Goal: Task Accomplishment & Management: Manage account settings

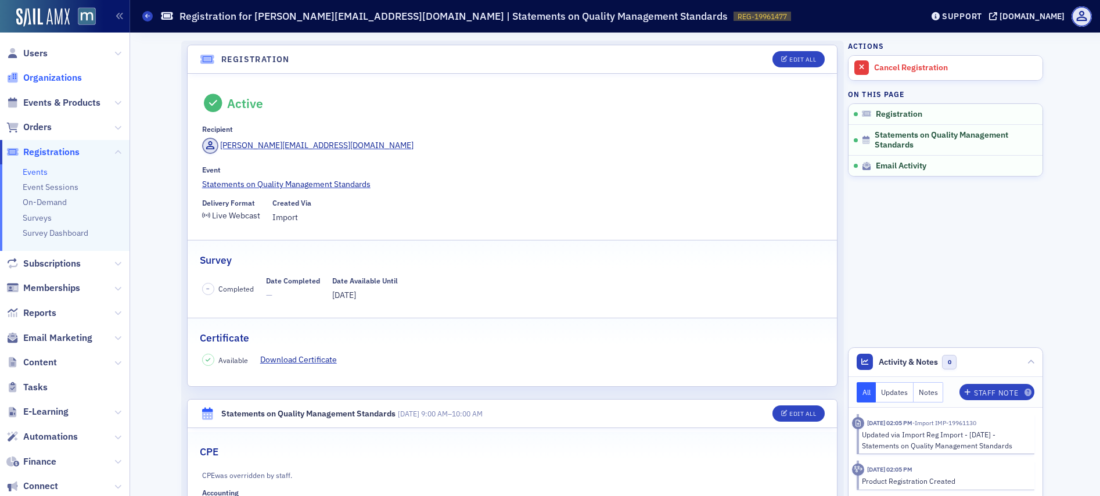
scroll to position [87, 0]
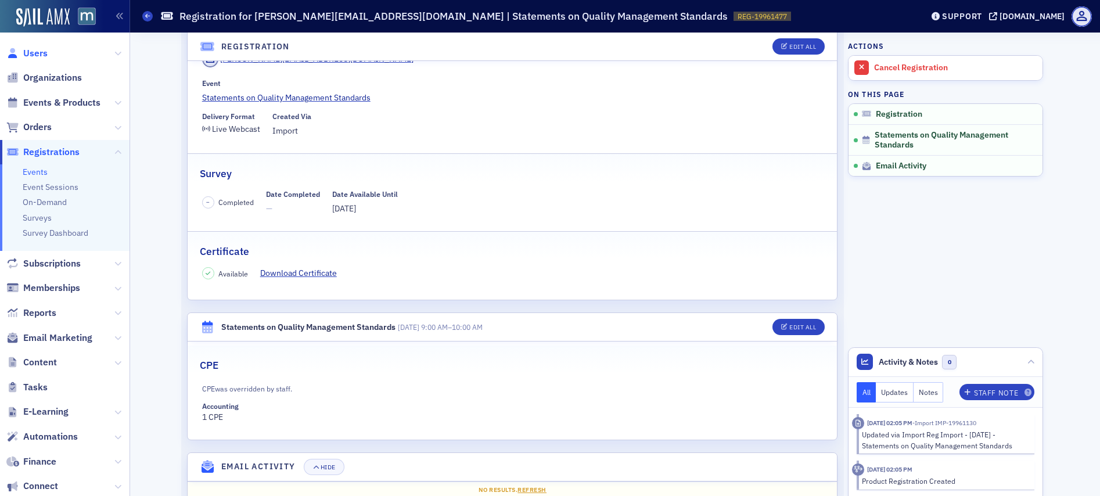
click at [27, 52] on span "Users" at bounding box center [35, 53] width 24 height 13
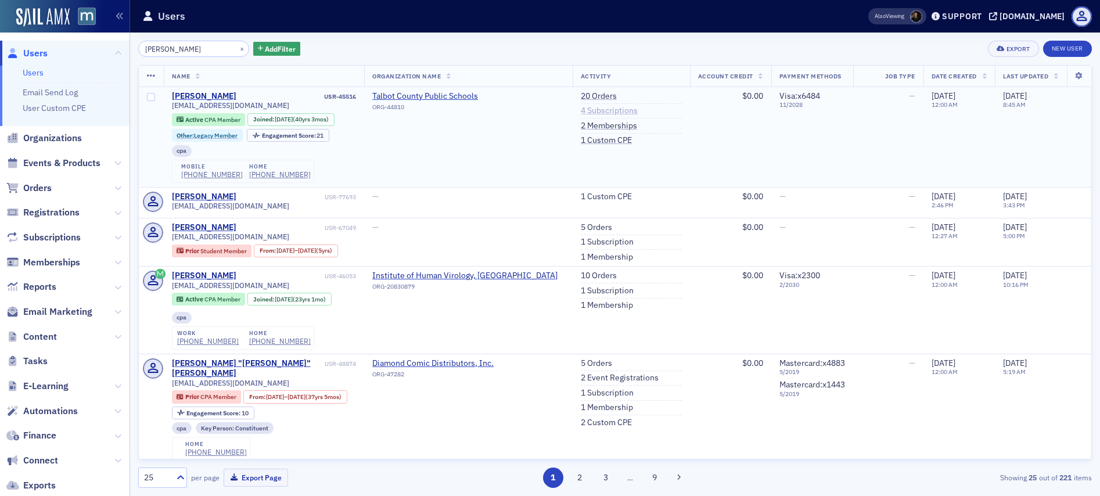
type input "Charles Connolly"
click at [581, 112] on link "4 Subscriptions" at bounding box center [609, 111] width 57 height 10
